Goal: Find specific page/section: Find specific page/section

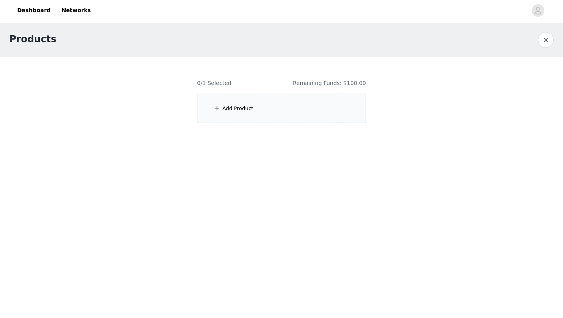
click at [238, 111] on div at bounding box center [282, 94] width 188 height 75
click at [218, 108] on div at bounding box center [282, 94] width 188 height 75
click at [217, 110] on div at bounding box center [282, 94] width 188 height 75
click at [236, 109] on div at bounding box center [282, 94] width 188 height 75
click at [279, 103] on div at bounding box center [282, 94] width 188 height 75
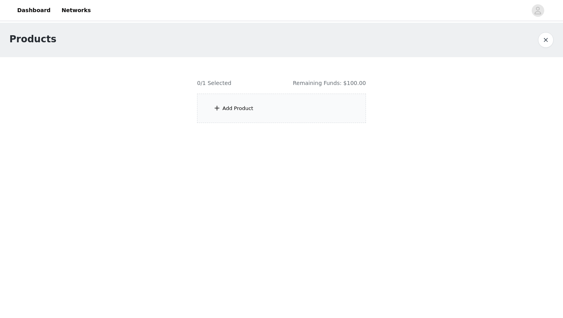
click at [278, 103] on div at bounding box center [282, 94] width 188 height 75
click at [212, 91] on div at bounding box center [282, 94] width 188 height 75
click at [215, 112] on div at bounding box center [282, 94] width 188 height 75
click at [336, 79] on div at bounding box center [282, 94] width 188 height 75
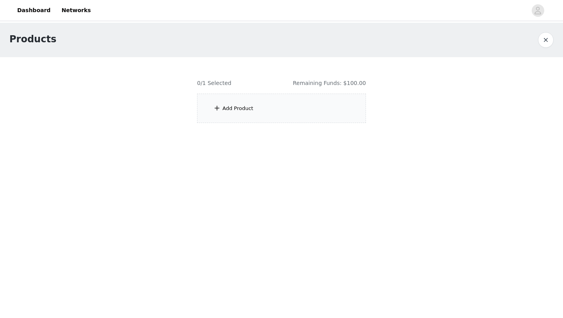
click at [335, 83] on div at bounding box center [282, 94] width 188 height 75
click at [388, 151] on body "Dashboard Networks Products 0/1 Selected Remaining Funds: $100.00 Add Product" at bounding box center [281, 159] width 563 height 318
click at [330, 119] on div at bounding box center [282, 94] width 188 height 75
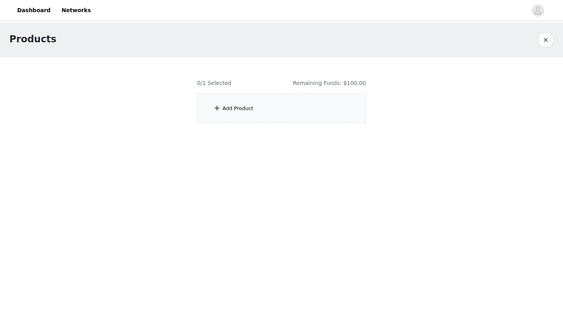
click at [330, 119] on div at bounding box center [282, 94] width 188 height 75
